Goal: Transaction & Acquisition: Purchase product/service

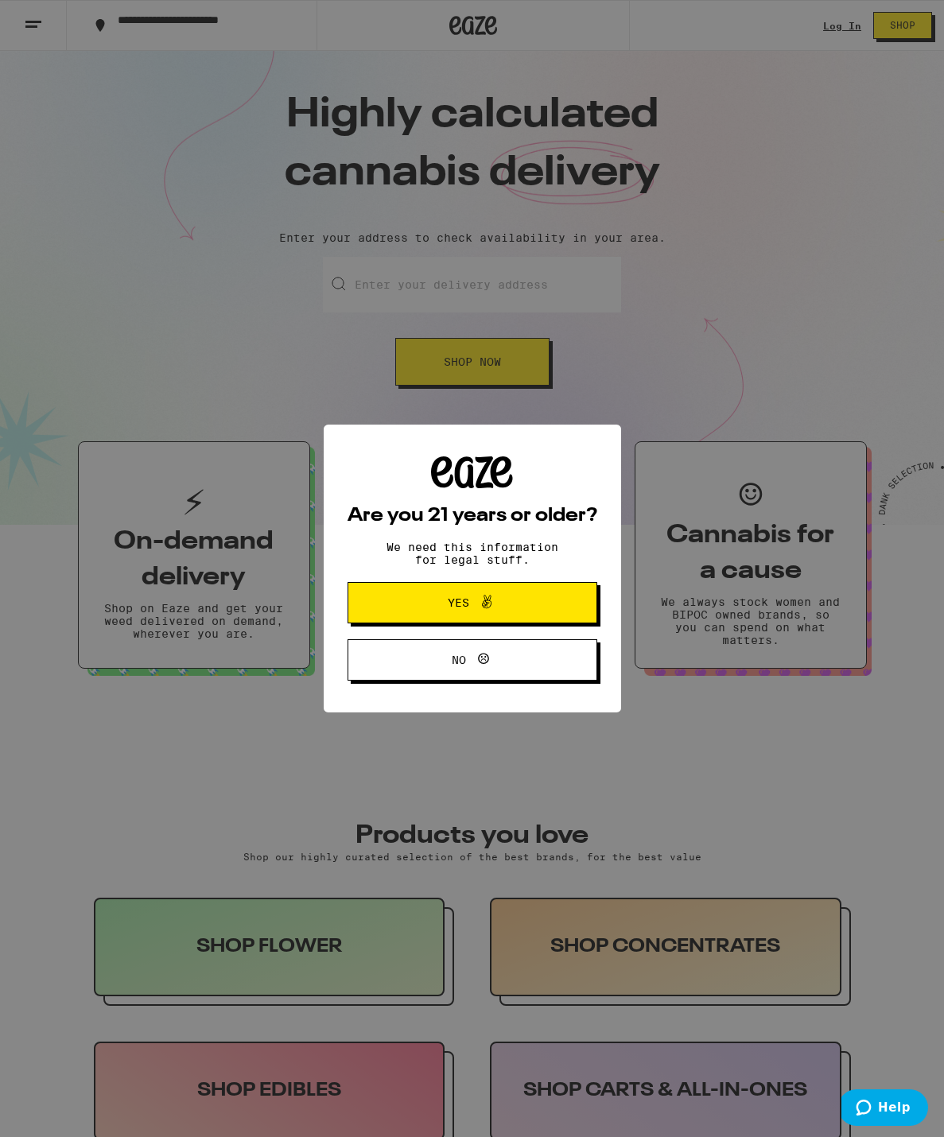
click at [480, 613] on span at bounding box center [486, 602] width 19 height 21
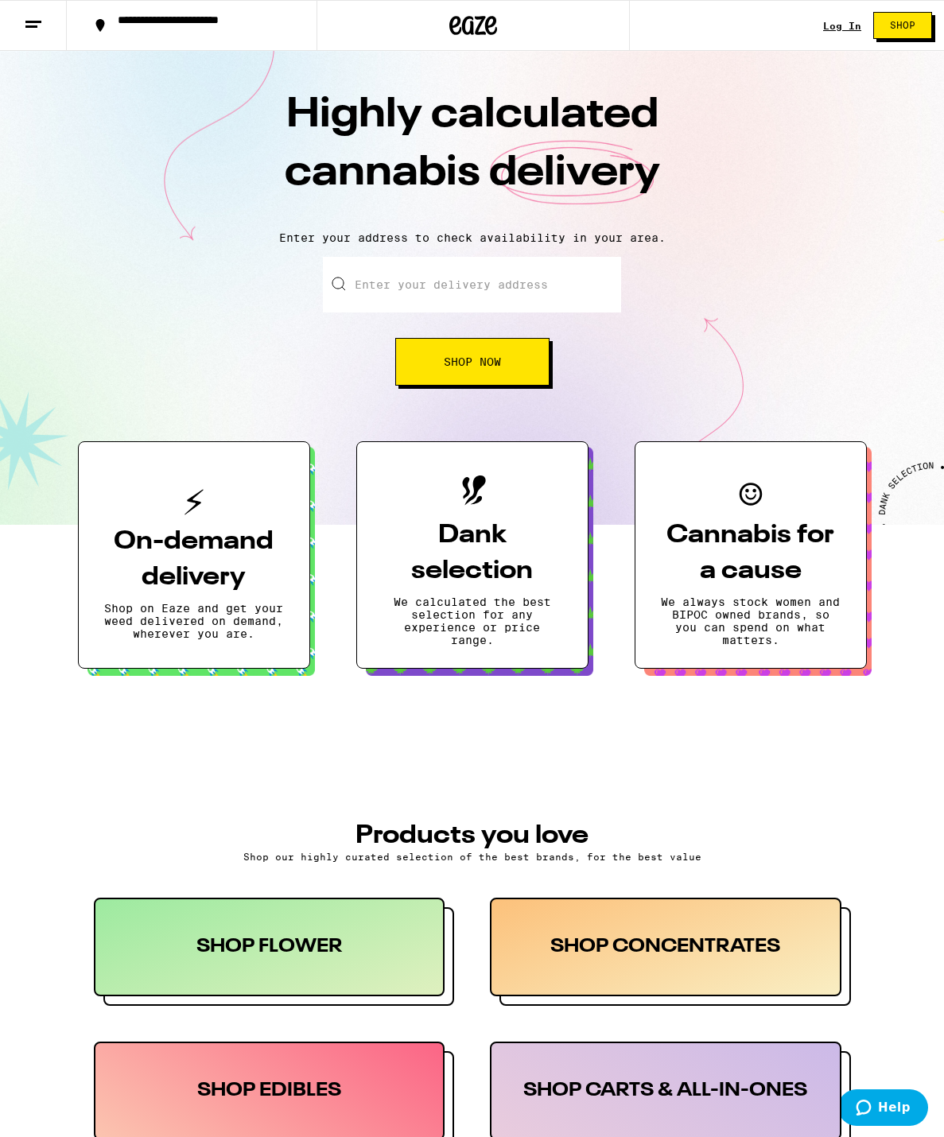
click at [844, 25] on div "Log In" at bounding box center [842, 26] width 38 height 10
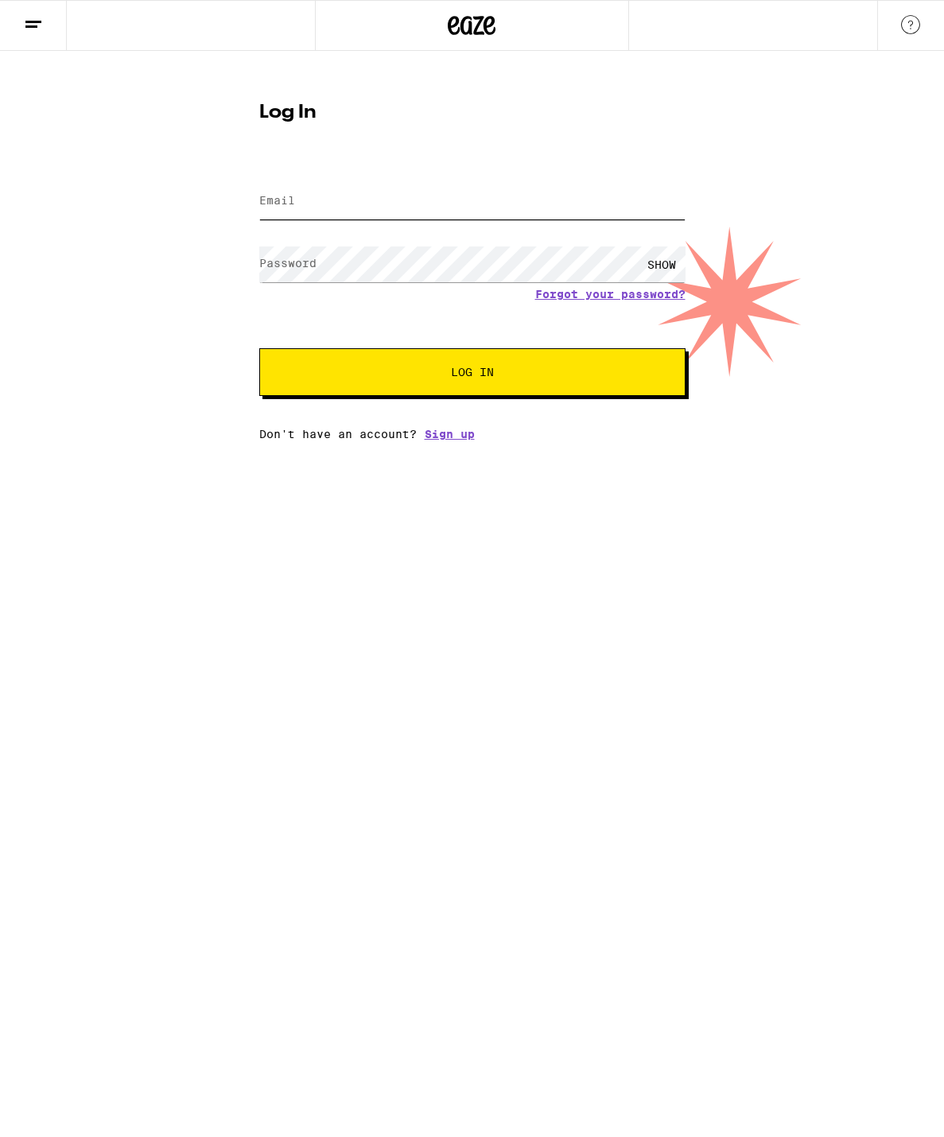
type input "[EMAIL_ADDRESS][DOMAIN_NAME]"
click at [661, 261] on div "SHOW" at bounding box center [661, 264] width 48 height 36
click at [496, 377] on span "Log In" at bounding box center [472, 371] width 297 height 11
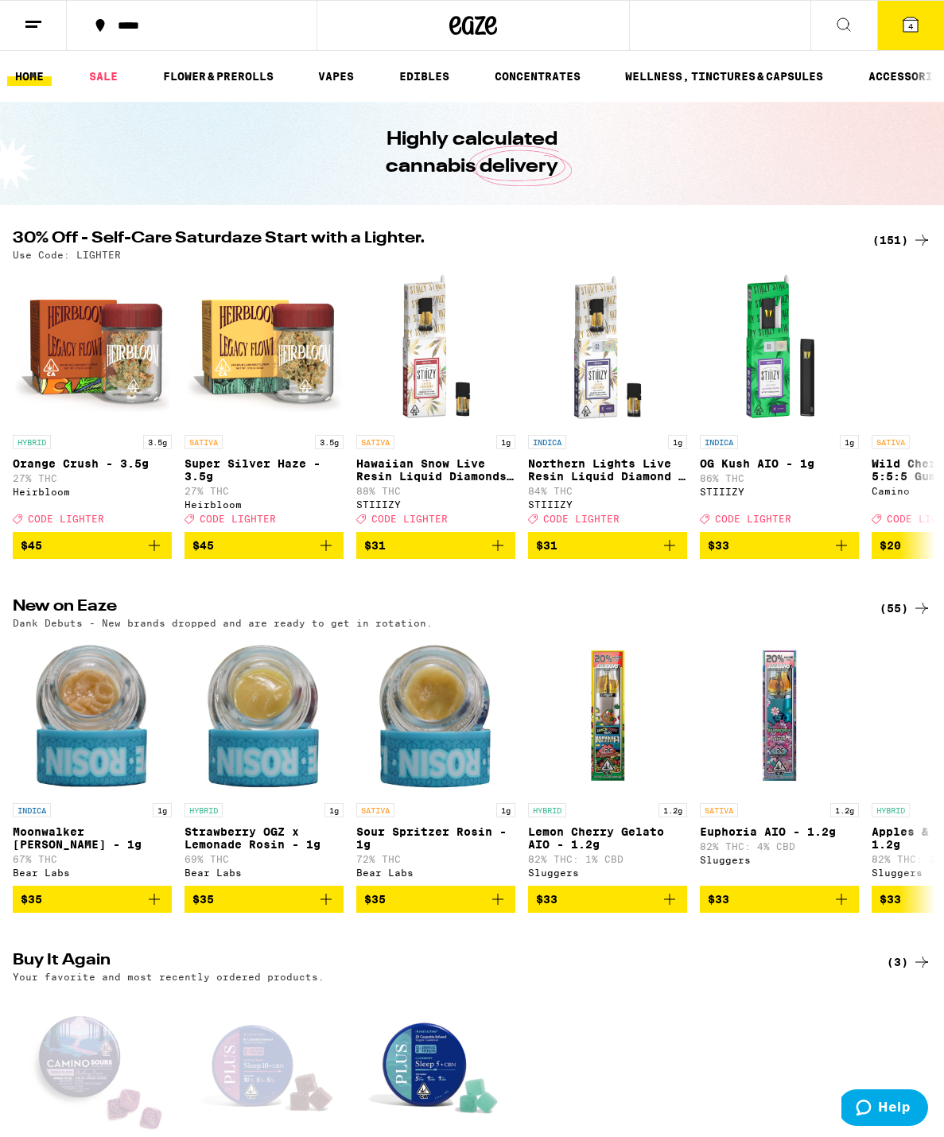
click at [909, 21] on span "4" at bounding box center [910, 26] width 5 height 10
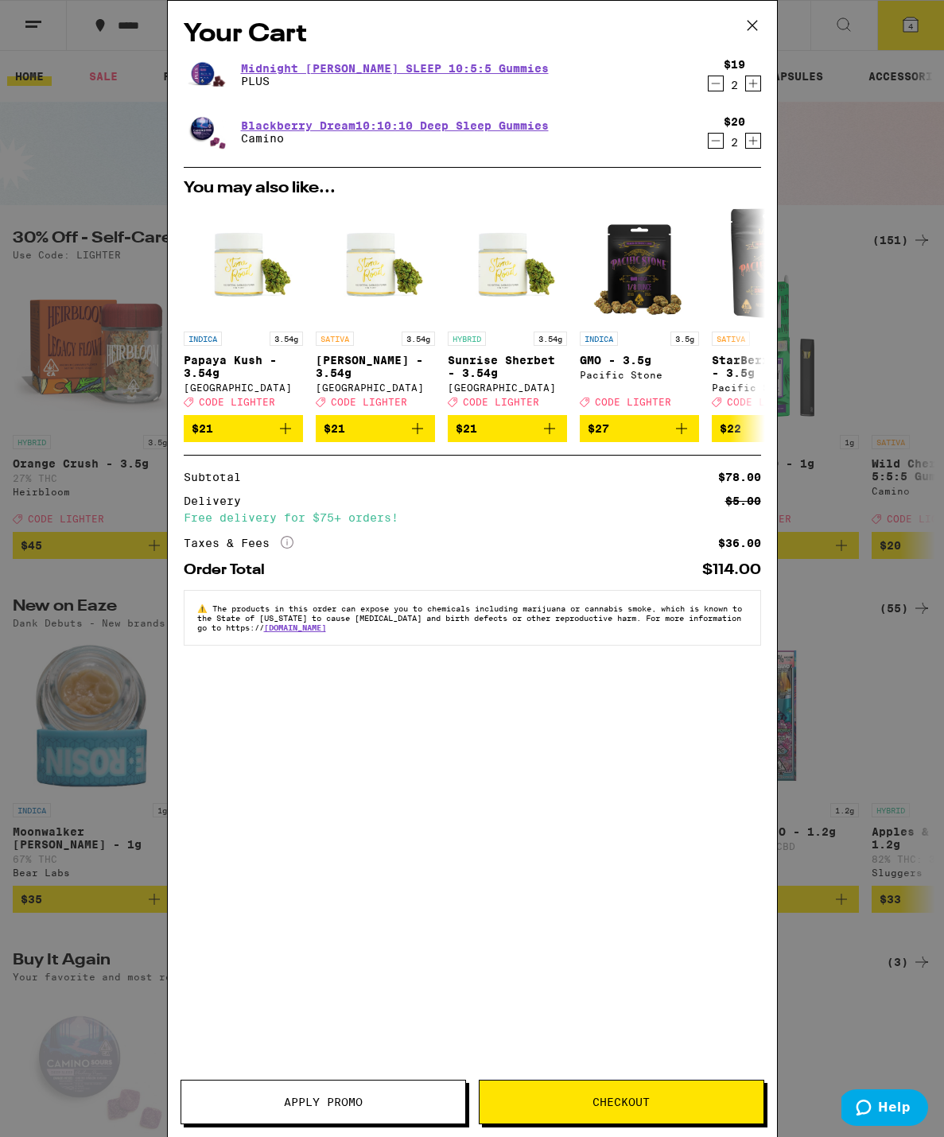
click at [715, 81] on icon "Decrement" at bounding box center [715, 83] width 14 height 19
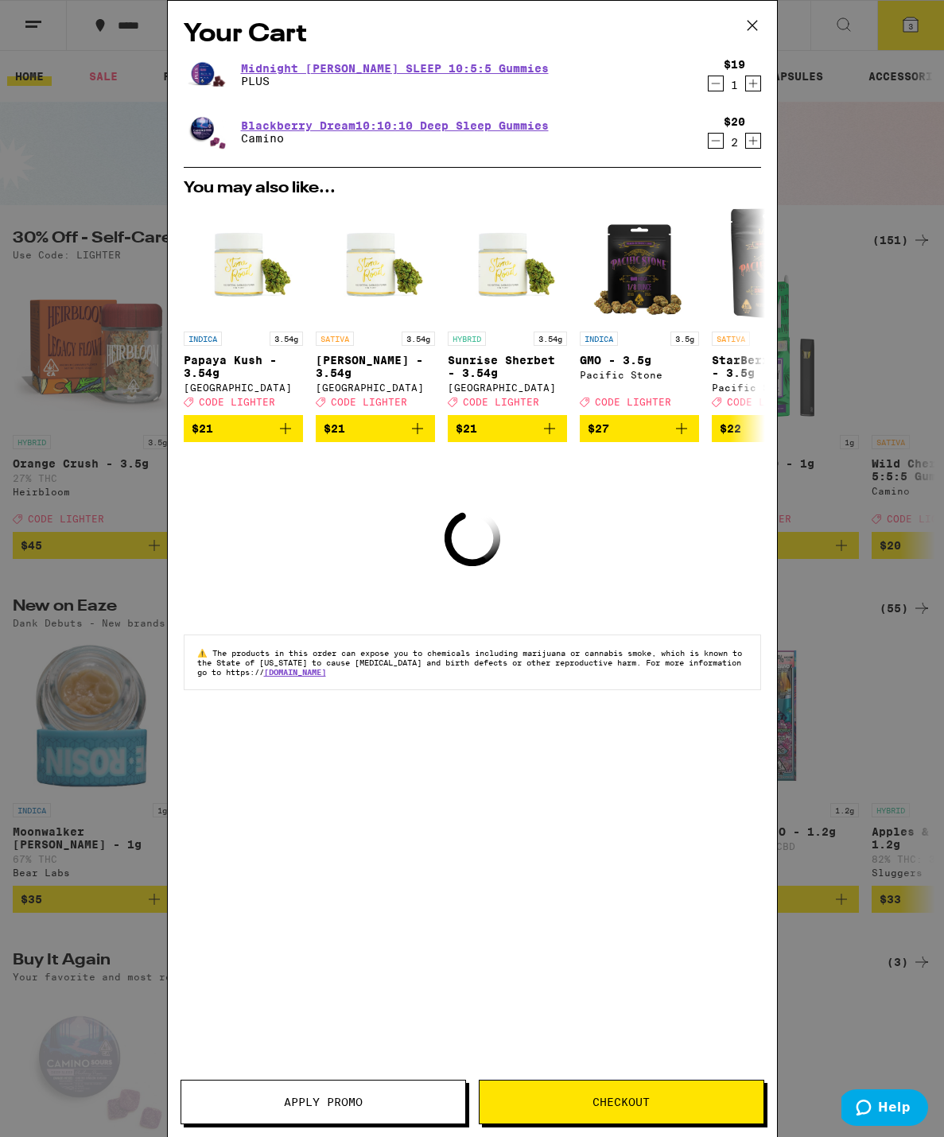
click at [715, 81] on icon "Decrement" at bounding box center [715, 83] width 14 height 19
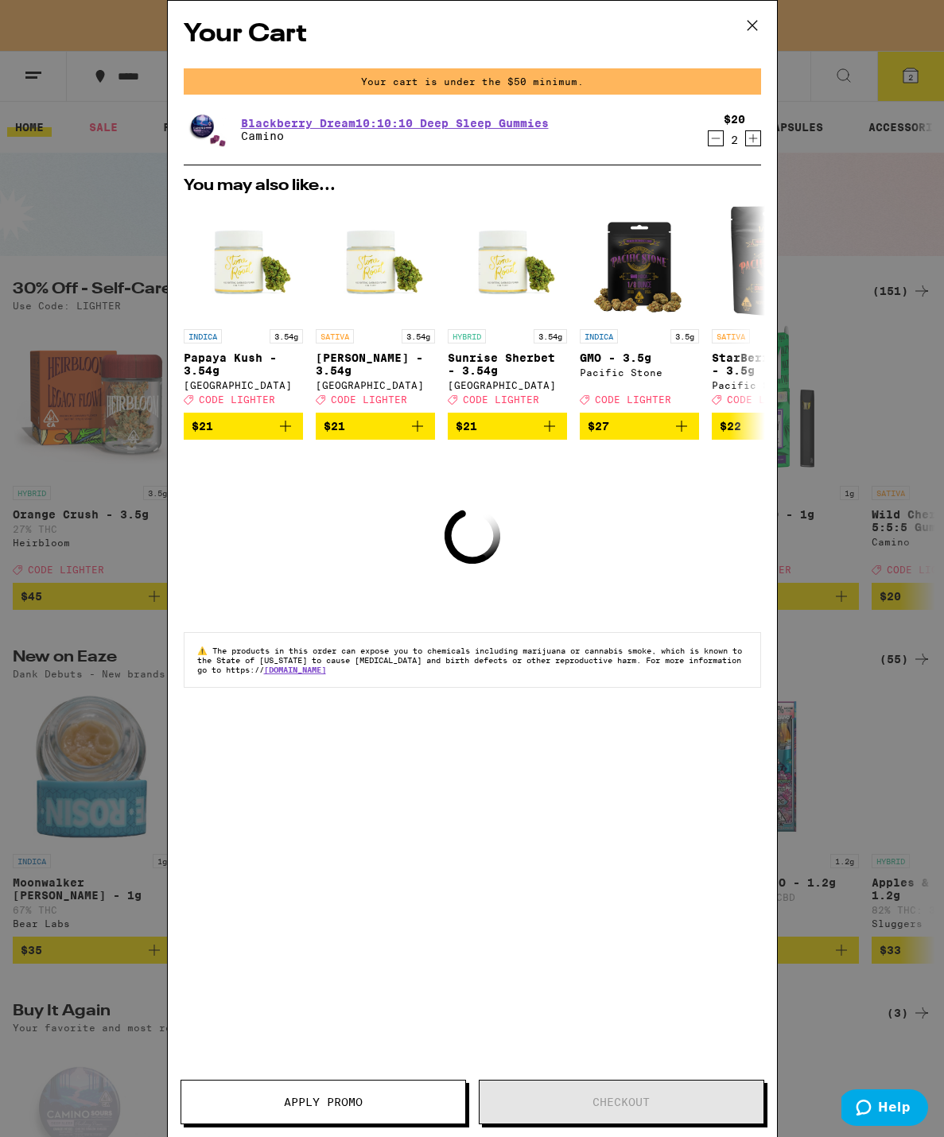
click at [712, 137] on icon "Decrement" at bounding box center [715, 138] width 14 height 19
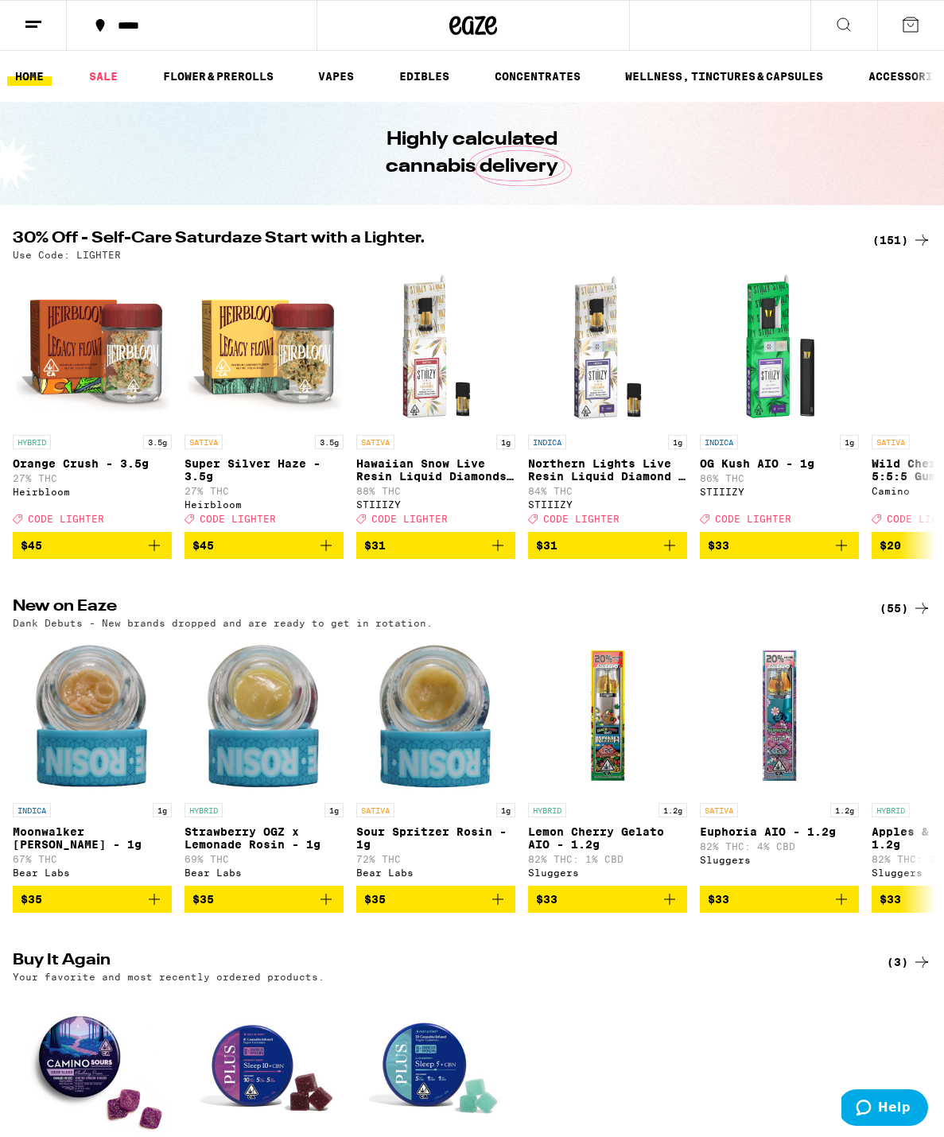
click at [712, 137] on div "Your Cart You may also like... INDICA 3.54g Papaya Kush - 3.54g Stone Road Deal…" at bounding box center [472, 568] width 944 height 1137
click at [851, 16] on icon at bounding box center [843, 24] width 19 height 19
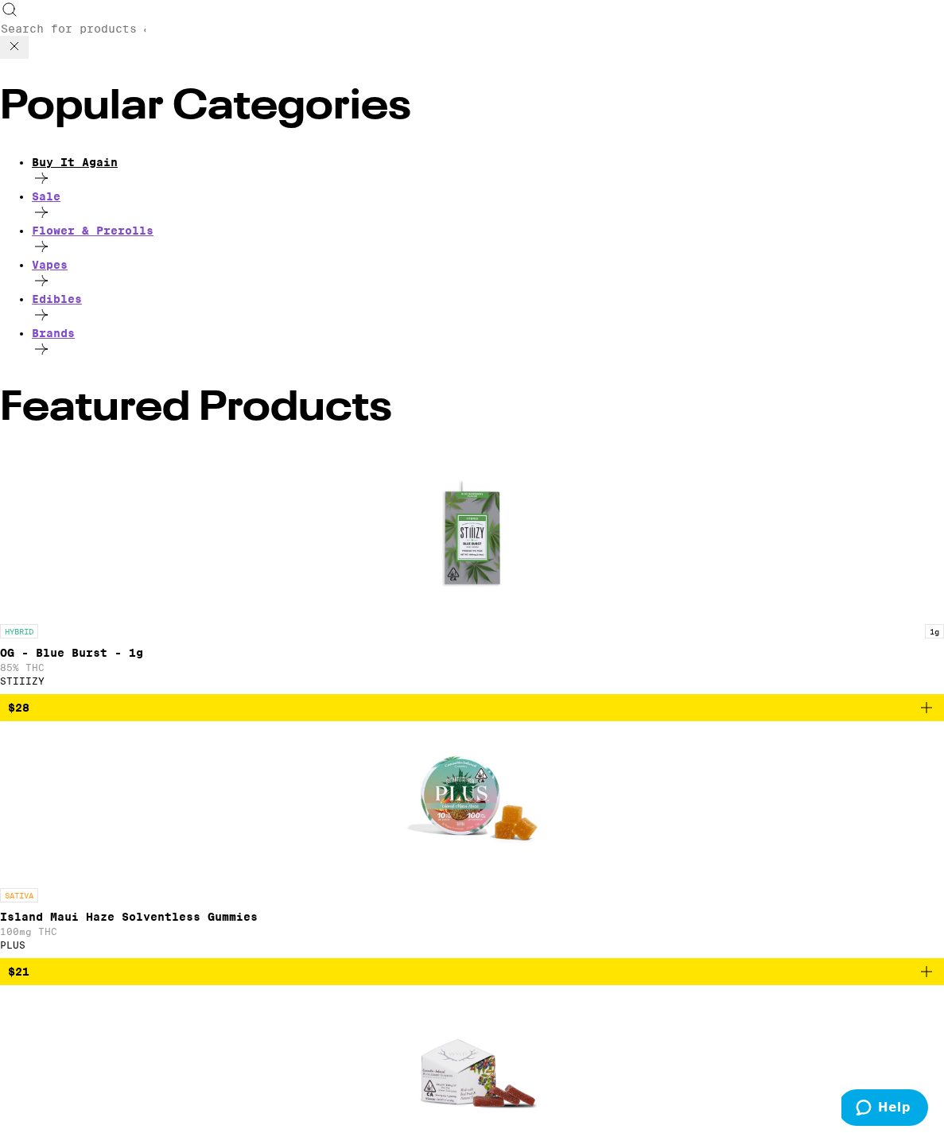
click at [51, 169] on icon at bounding box center [41, 178] width 19 height 19
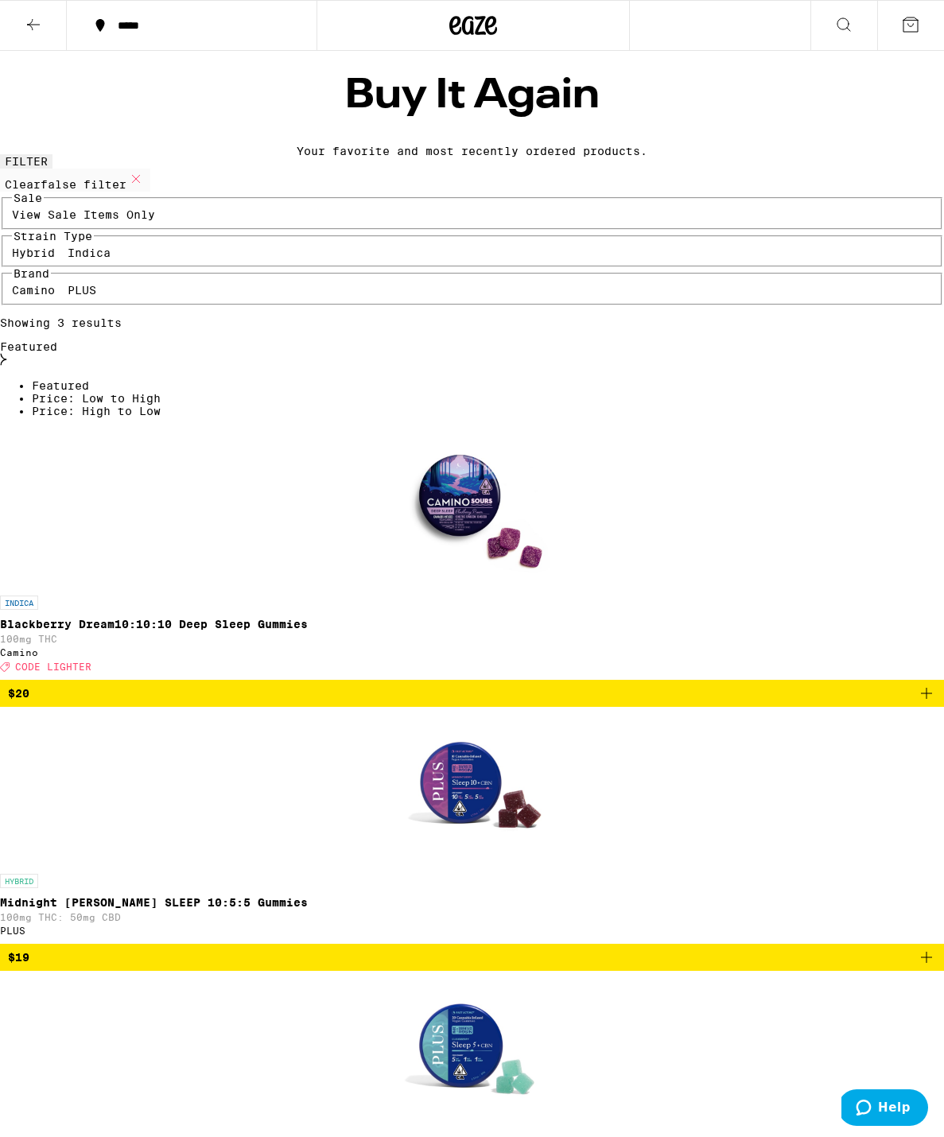
click at [916, 684] on icon "Add to bag" at bounding box center [925, 693] width 19 height 19
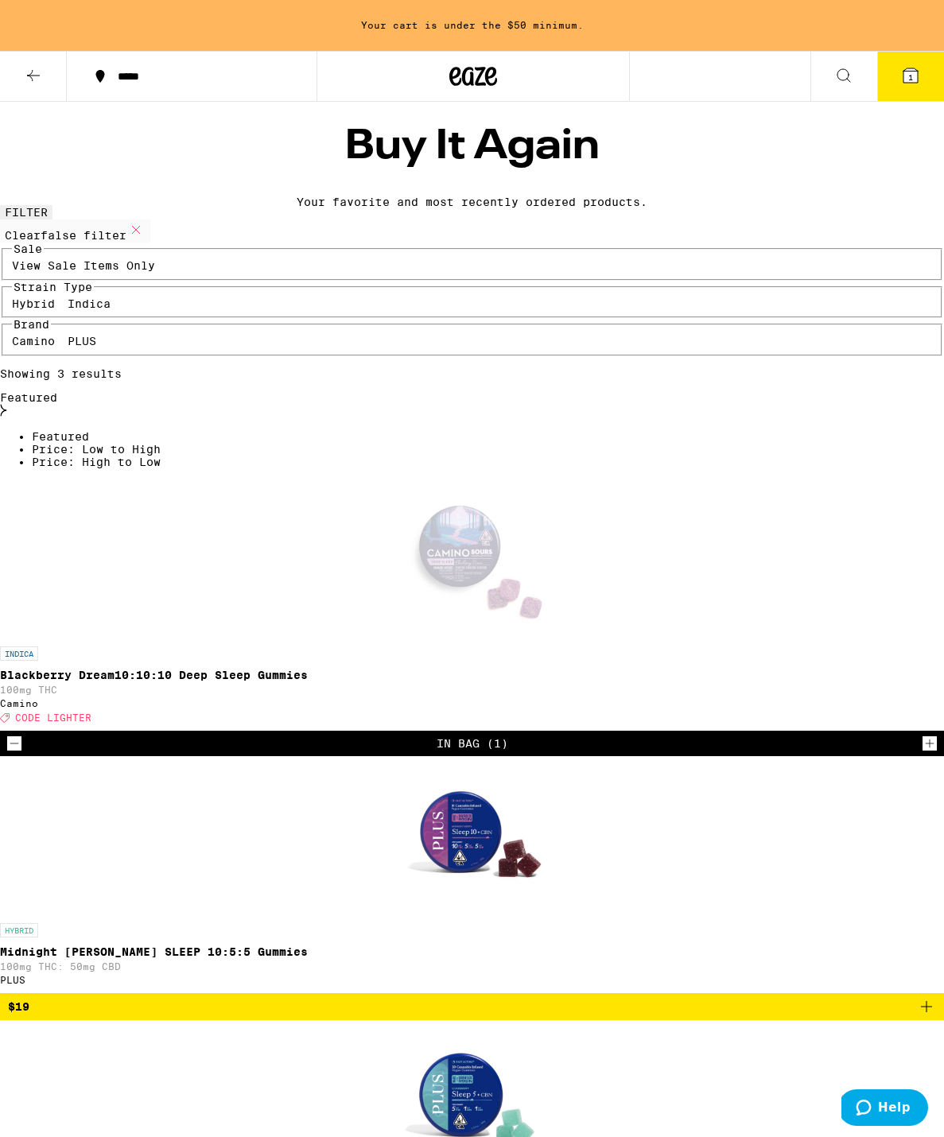
click at [922, 734] on icon "Increment" at bounding box center [929, 743] width 14 height 19
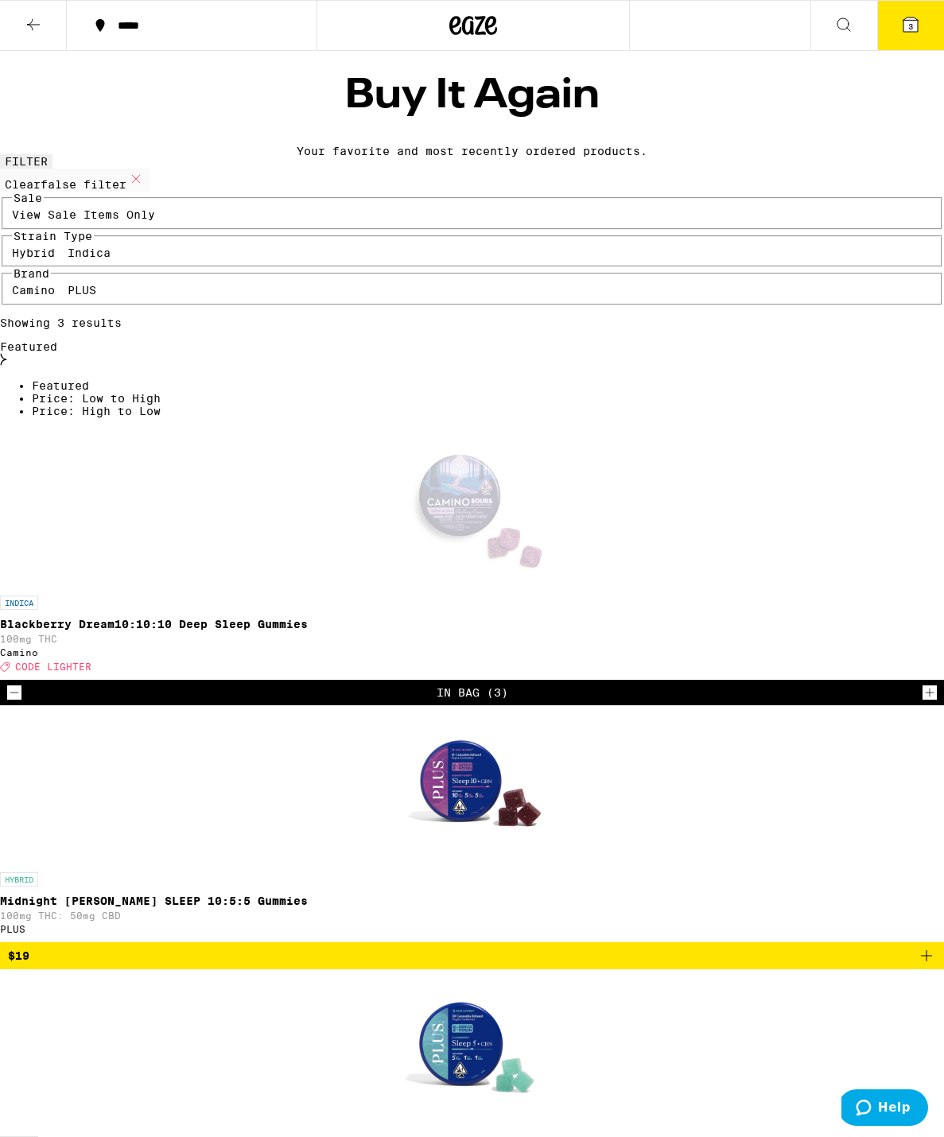
click at [916, 946] on icon "Add to bag" at bounding box center [925, 955] width 19 height 19
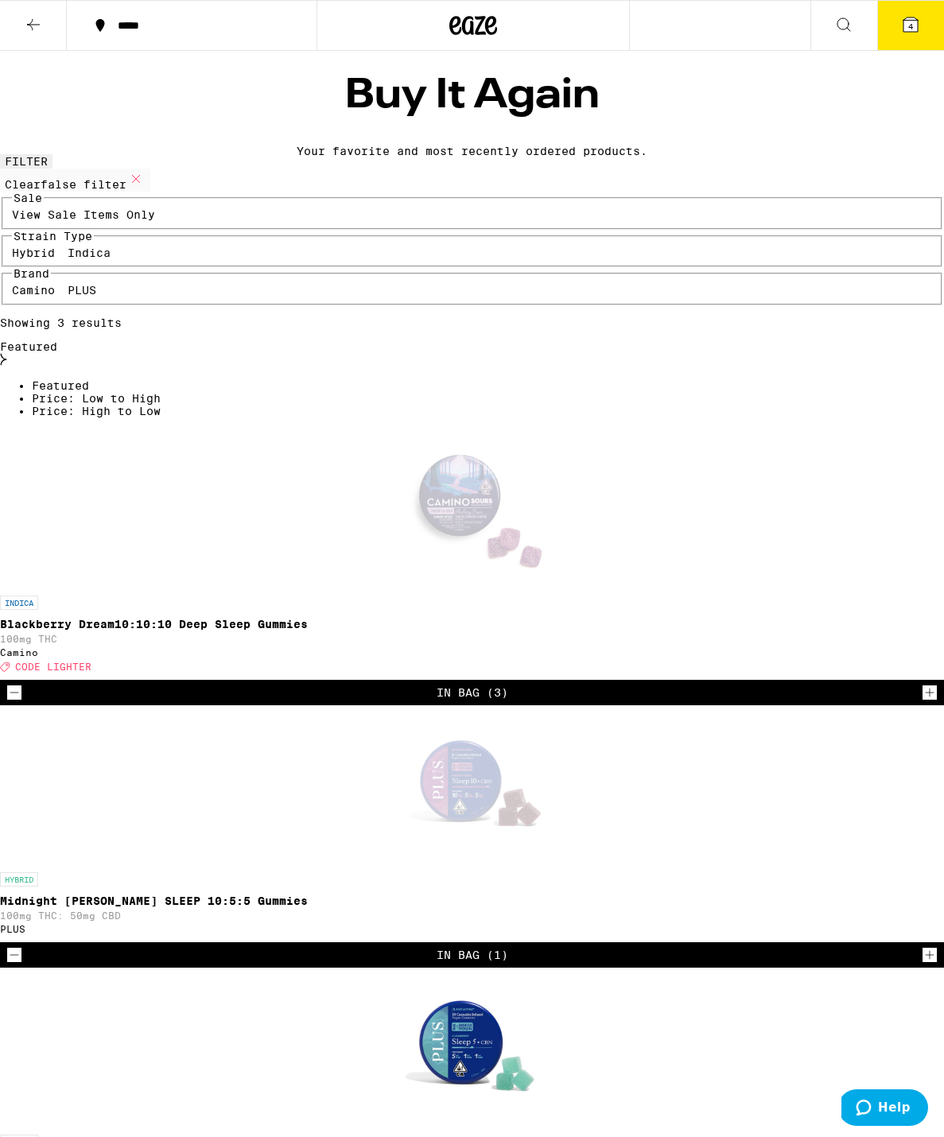
click at [909, 17] on icon at bounding box center [910, 24] width 14 height 14
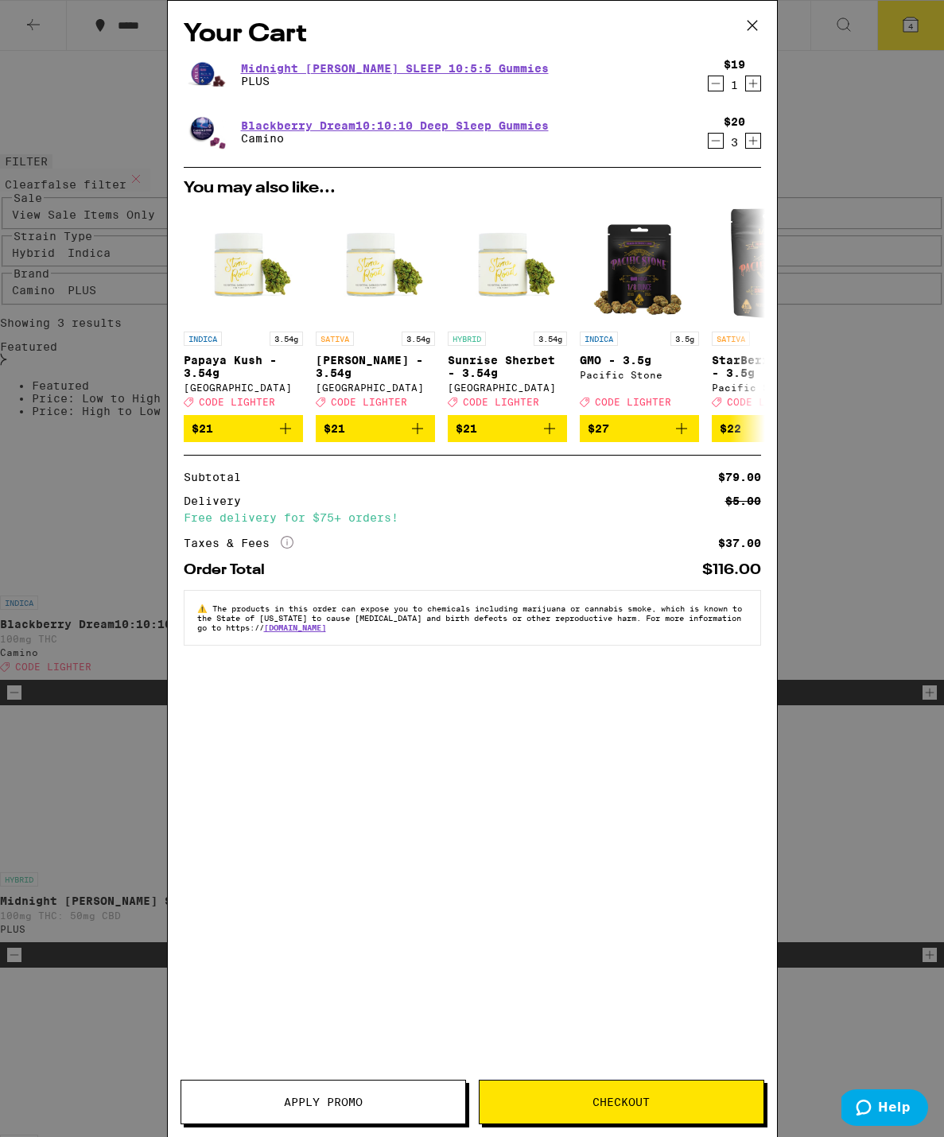
click at [617, 1103] on span "Checkout" at bounding box center [620, 1101] width 57 height 11
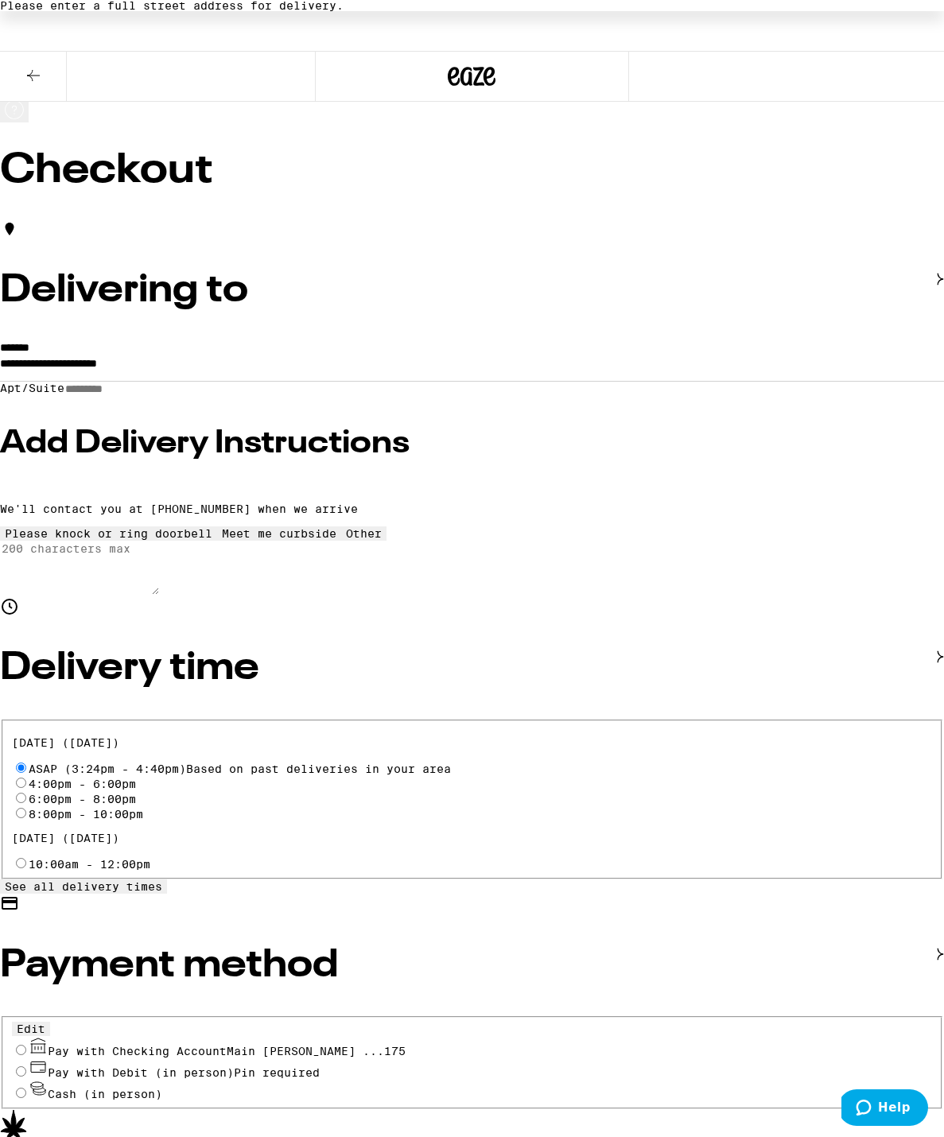
scroll to position [2, 0]
click at [26, 1045] on input "Pay with Checking Account Main [PERSON_NAME] ...175" at bounding box center [21, 1050] width 10 height 10
radio input "true"
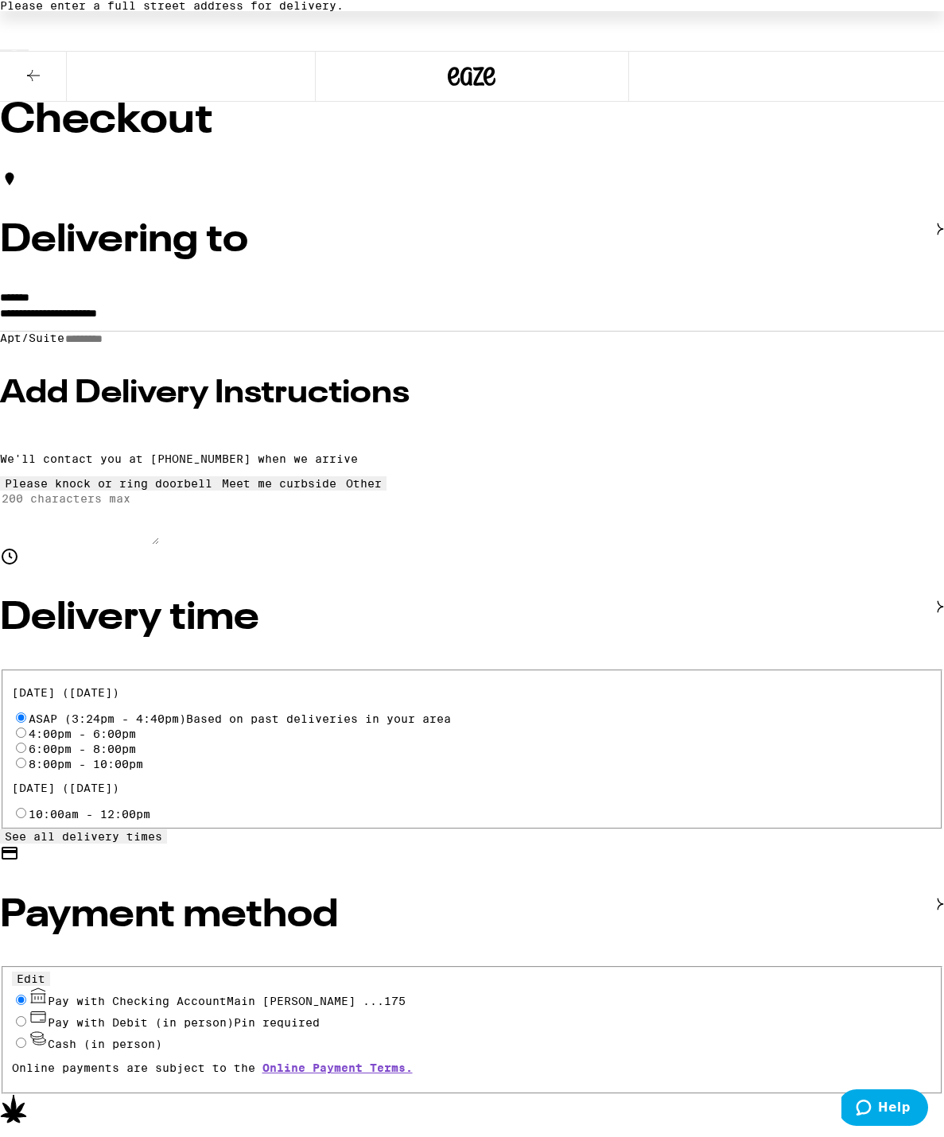
scroll to position [52, 1]
click at [50, 972] on button "Edit" at bounding box center [31, 979] width 38 height 14
click at [147, 994] on span "Pay with Checking Account Main [PERSON_NAME] ...175 Remove Account" at bounding box center [281, 1000] width 467 height 13
click at [26, 994] on input "Pay with Checking Account Main [PERSON_NAME] ...175 Remove Account" at bounding box center [21, 999] width 10 height 10
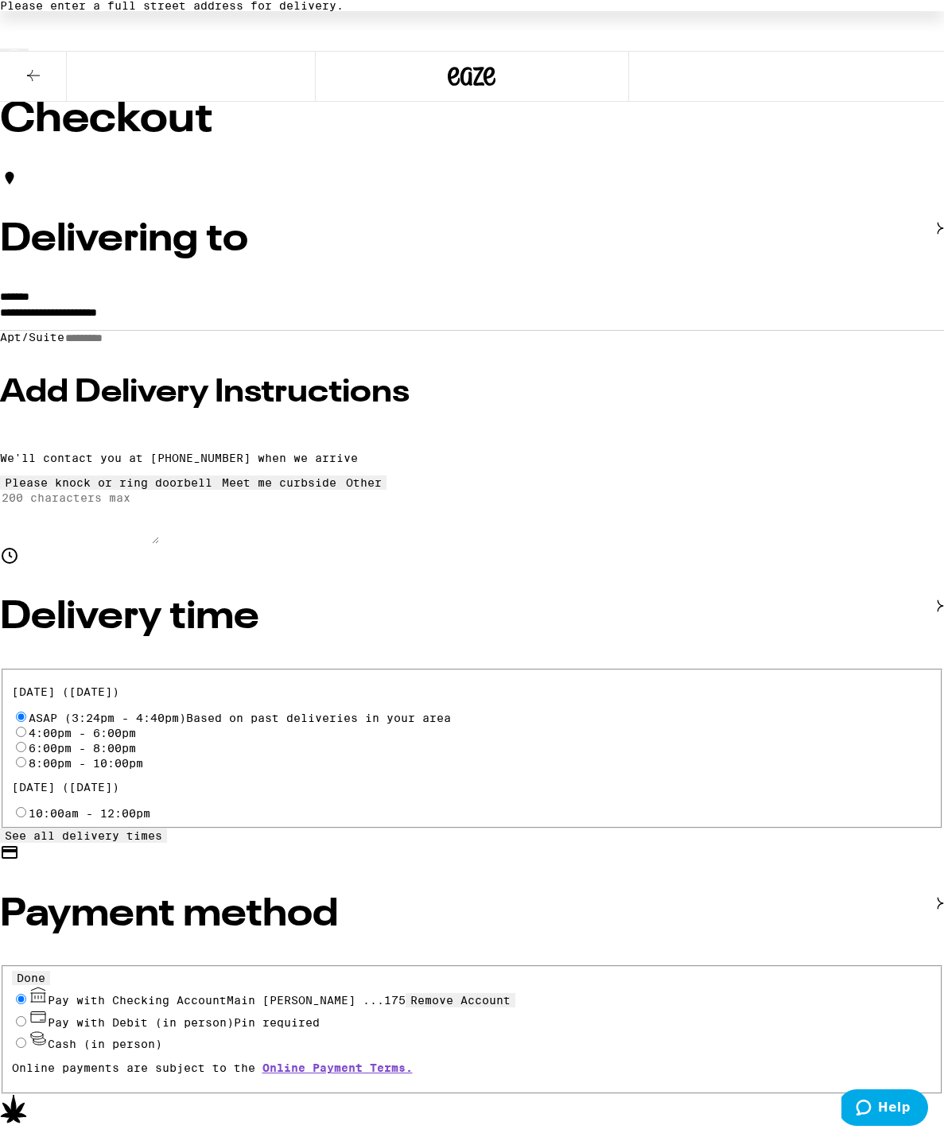
scroll to position [52, 0]
click at [936, 235] on icon at bounding box center [939, 229] width 7 height 13
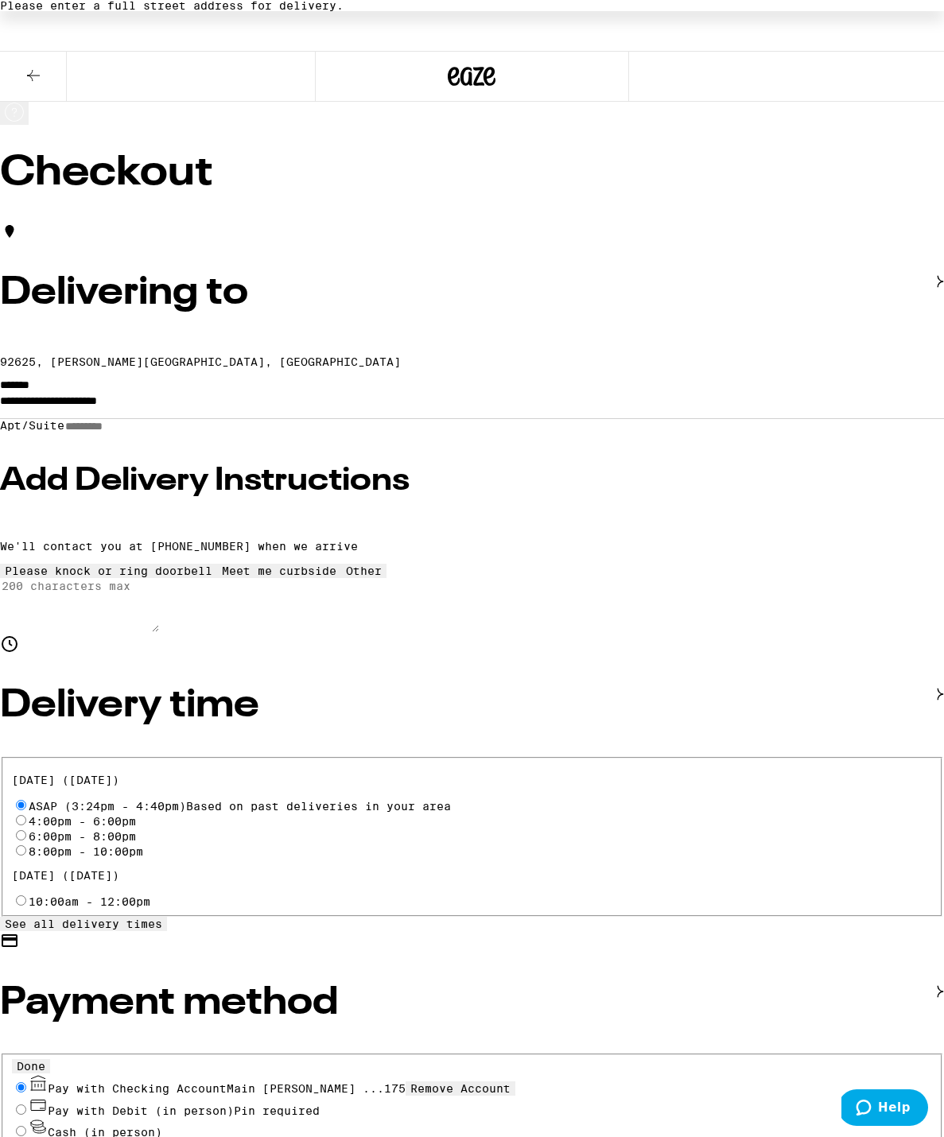
click at [936, 288] on icon at bounding box center [939, 281] width 7 height 13
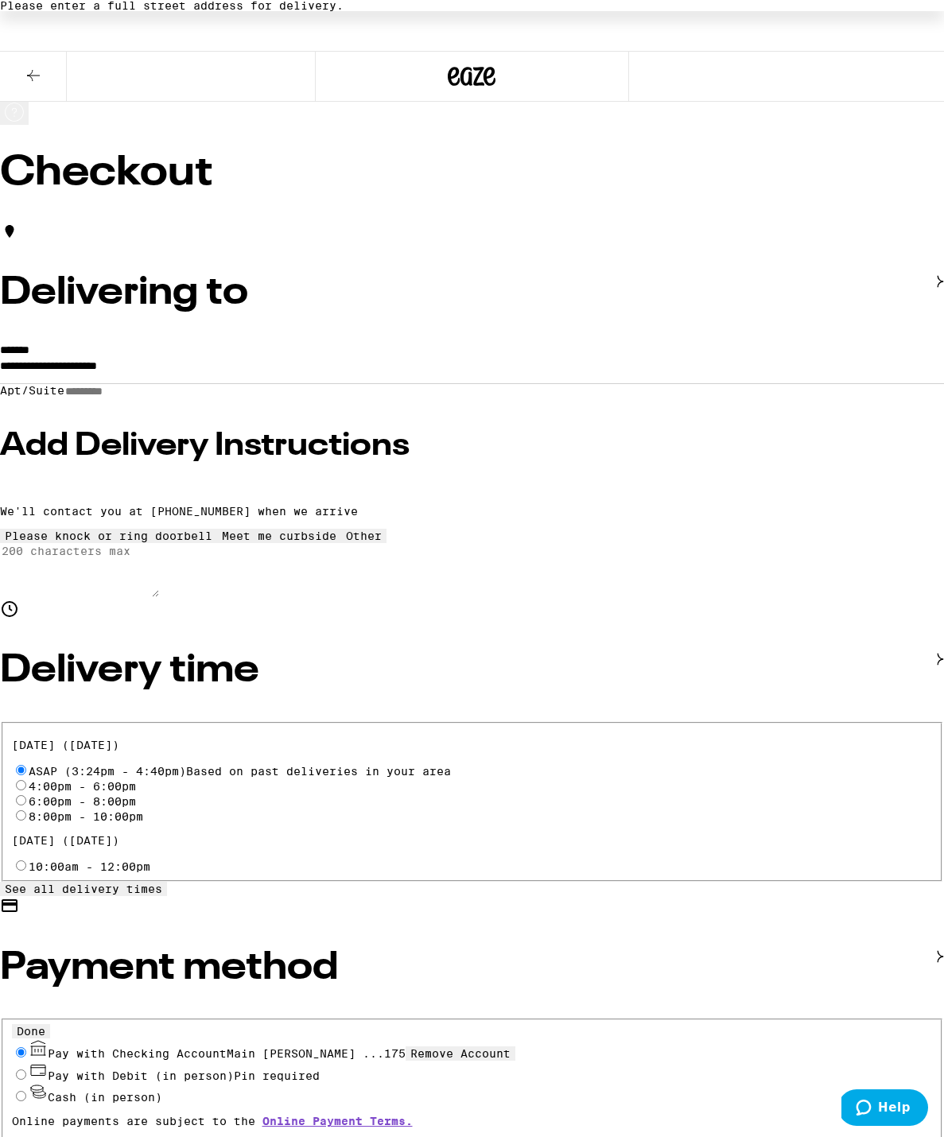
click at [133, 398] on input "Apt/Suite" at bounding box center [120, 392] width 113 height 14
click at [127, 363] on input "**********" at bounding box center [472, 369] width 944 height 27
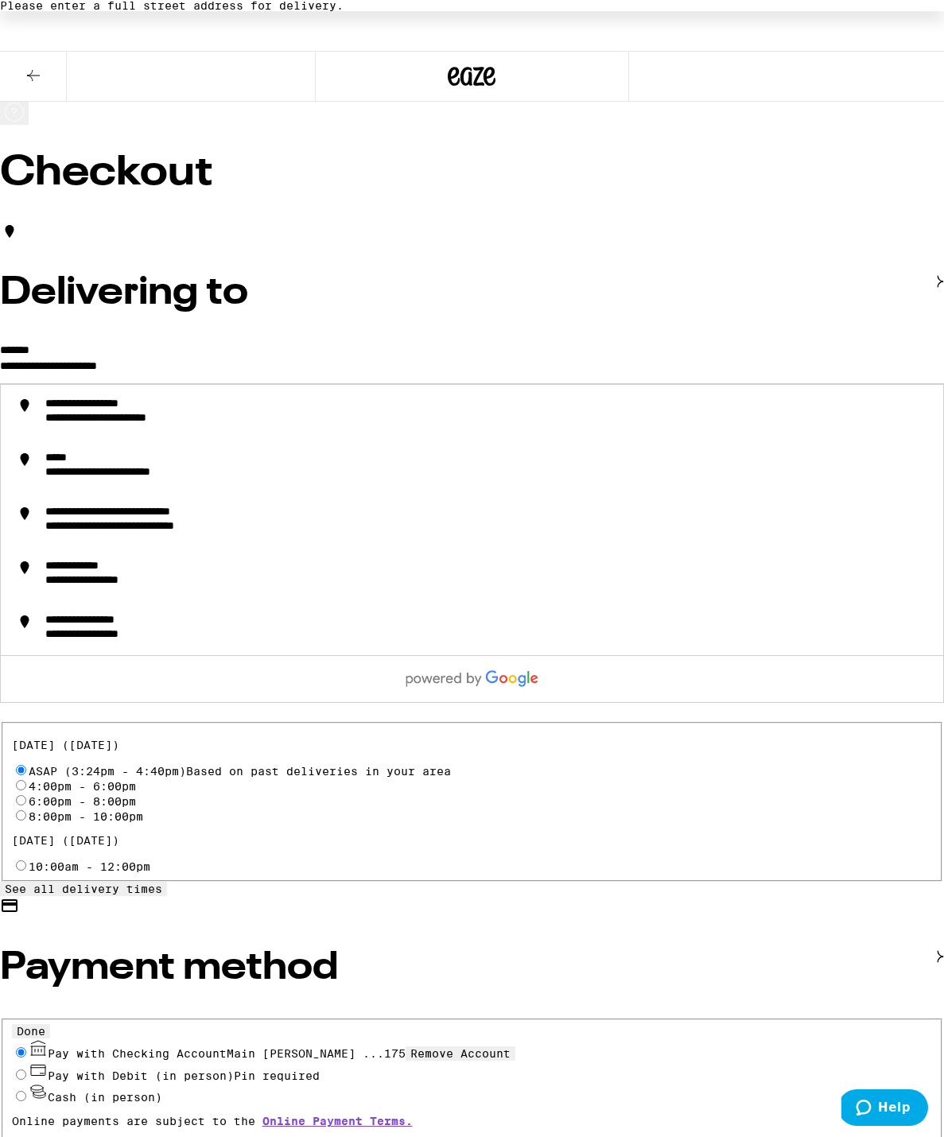
click at [86, 359] on input "**********" at bounding box center [472, 369] width 944 height 27
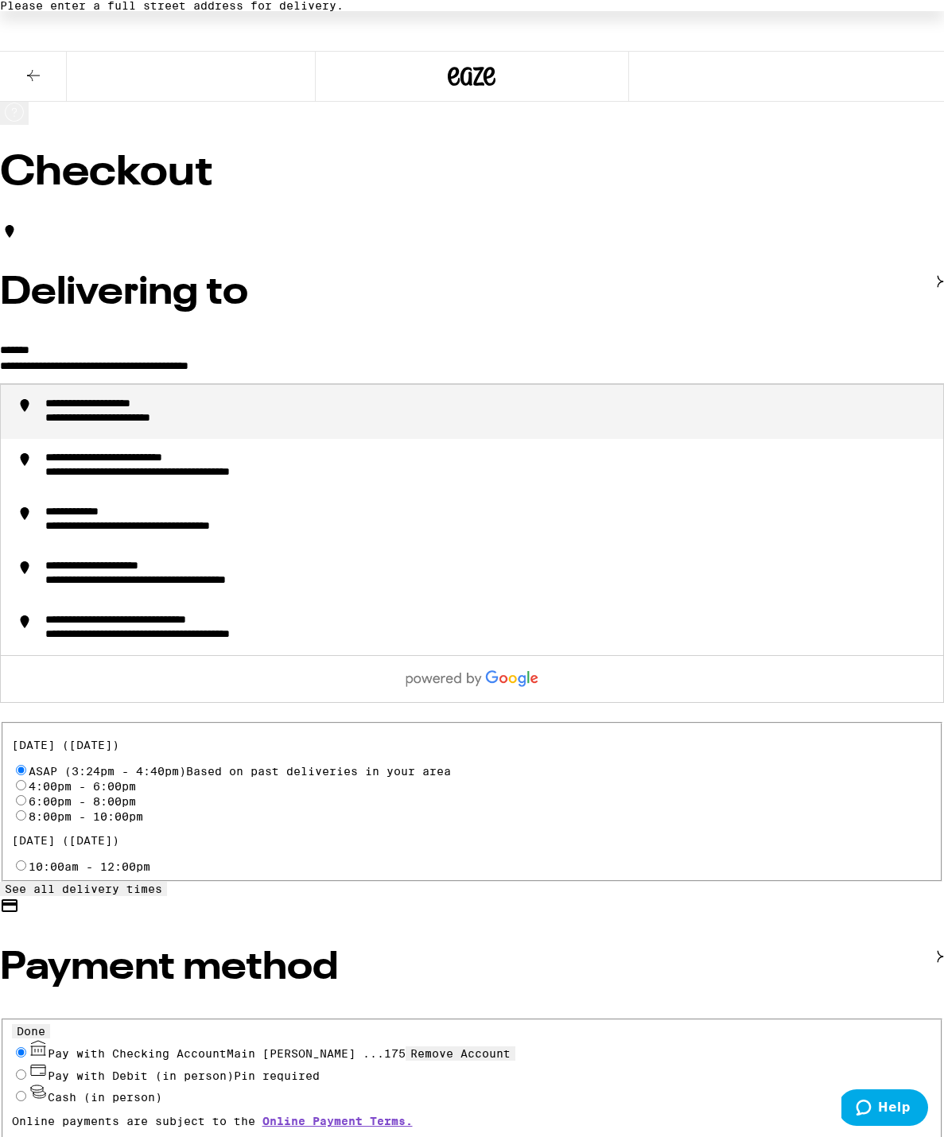
click at [197, 414] on div "**********" at bounding box center [138, 419] width 187 height 14
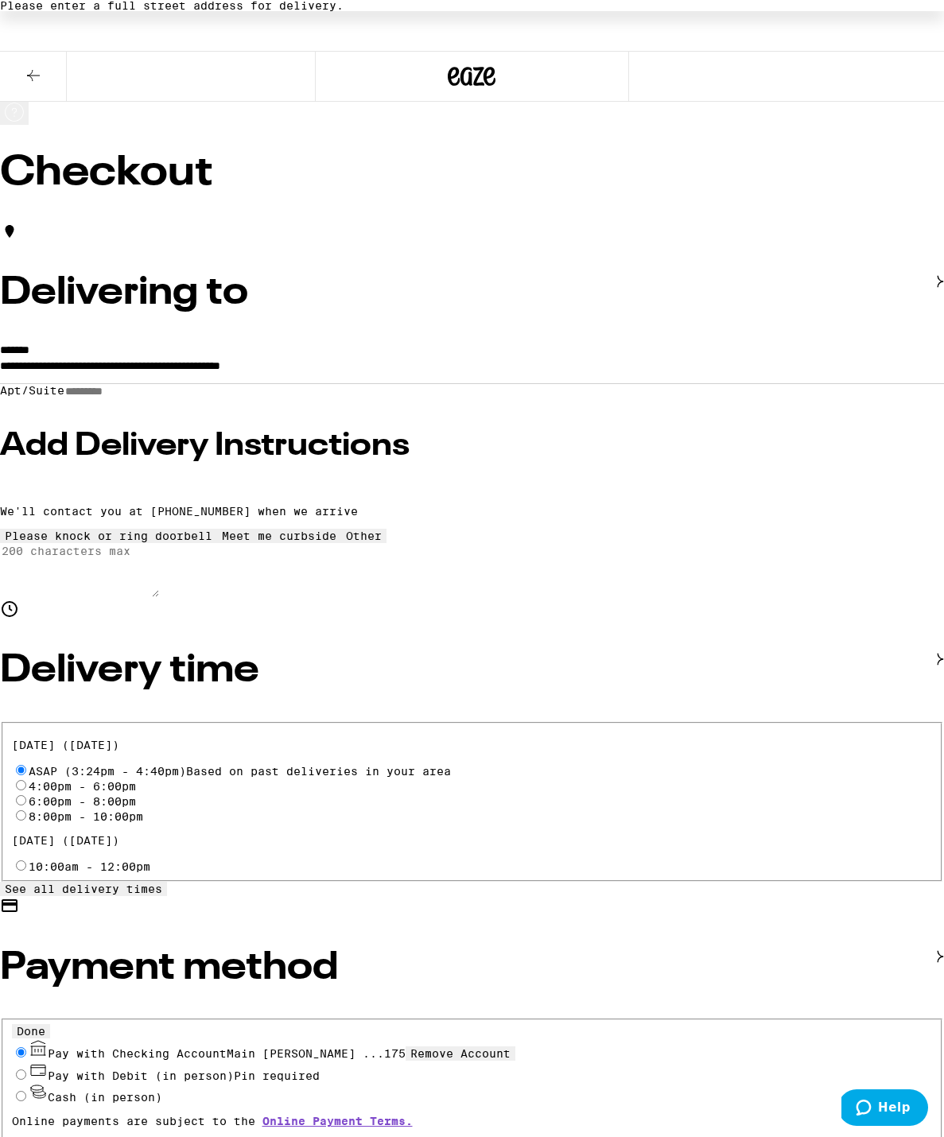
type input "**********"
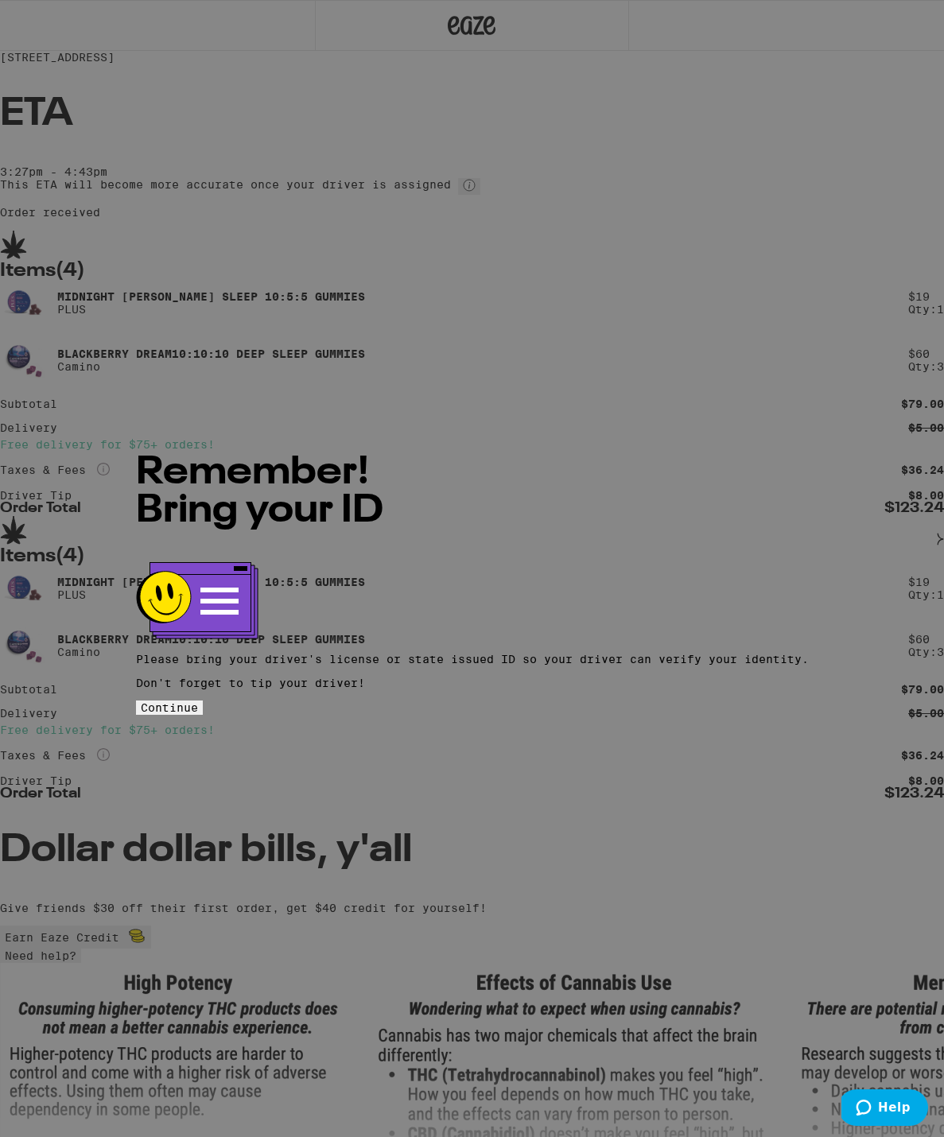
click at [198, 701] on span "Continue" at bounding box center [169, 707] width 57 height 13
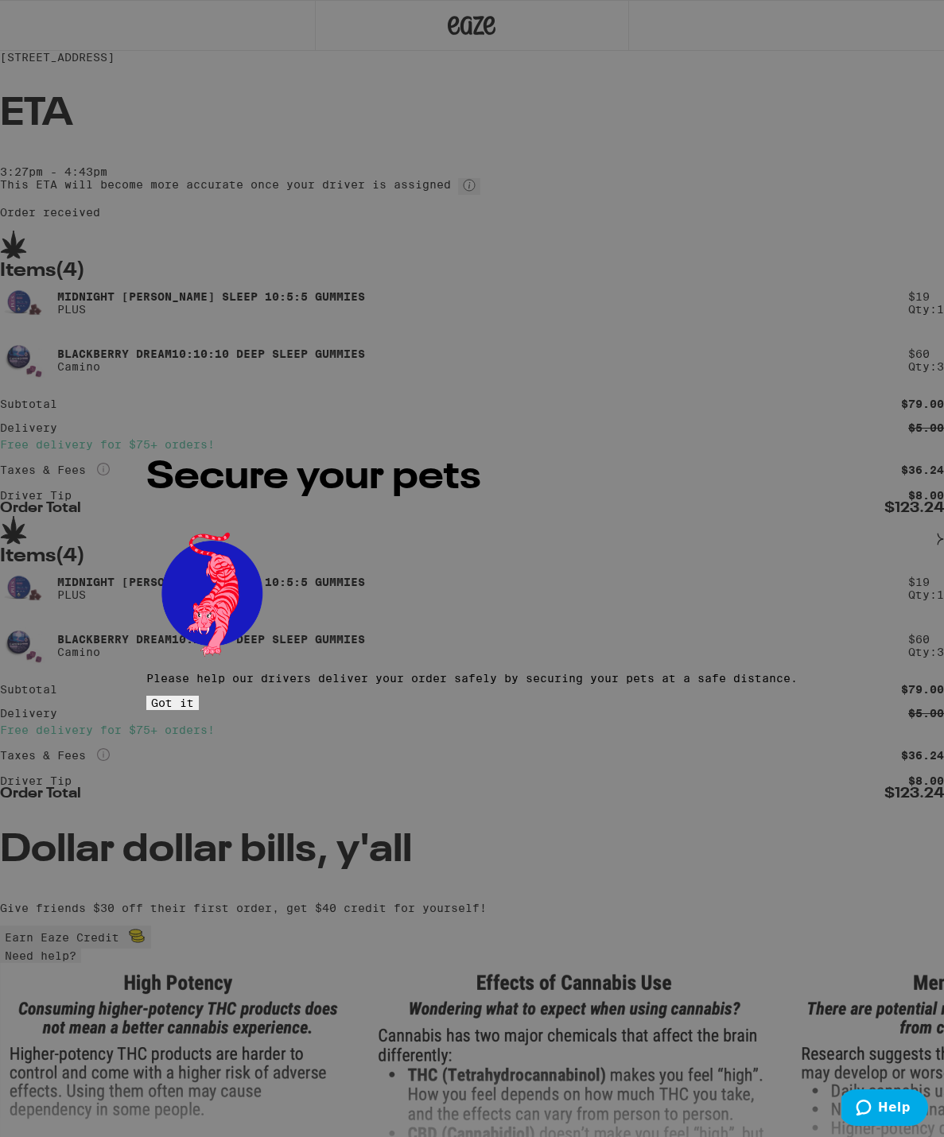
click at [199, 696] on button "Got it" at bounding box center [172, 703] width 52 height 14
